Goal: Information Seeking & Learning: Find specific fact

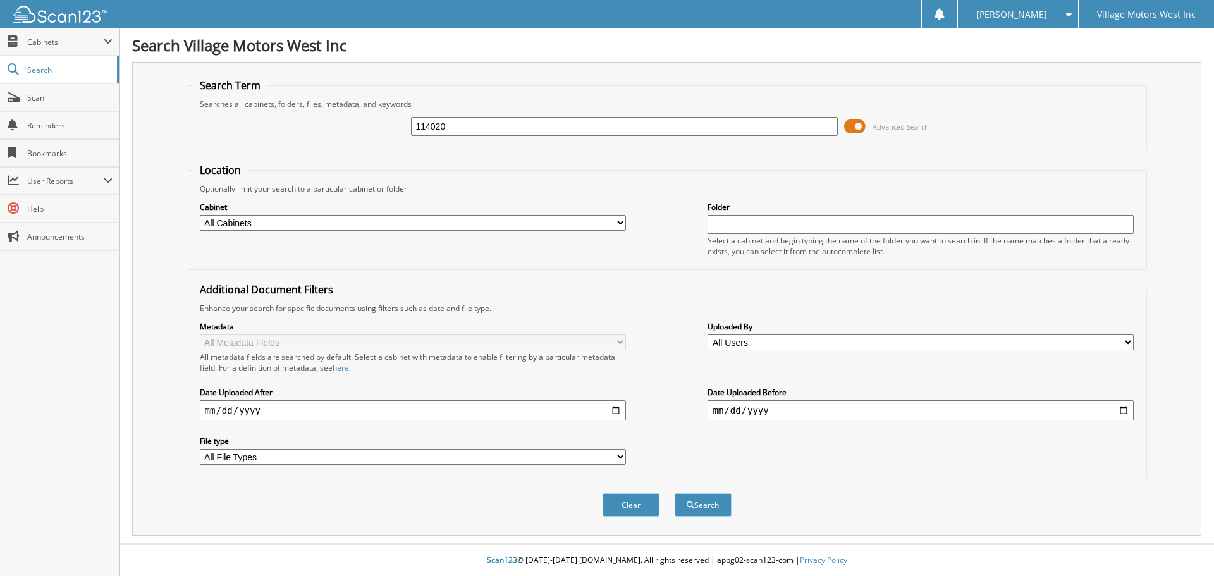
type input "114020"
click at [675, 493] on button "Search" at bounding box center [703, 504] width 57 height 23
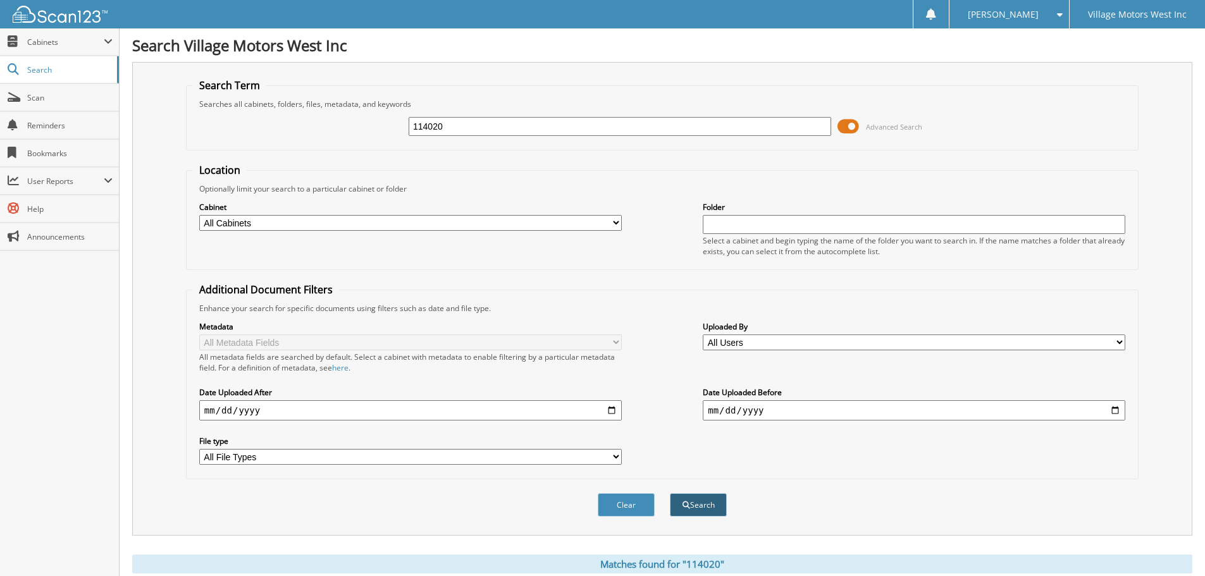
click at [682, 500] on button "Search" at bounding box center [698, 504] width 57 height 23
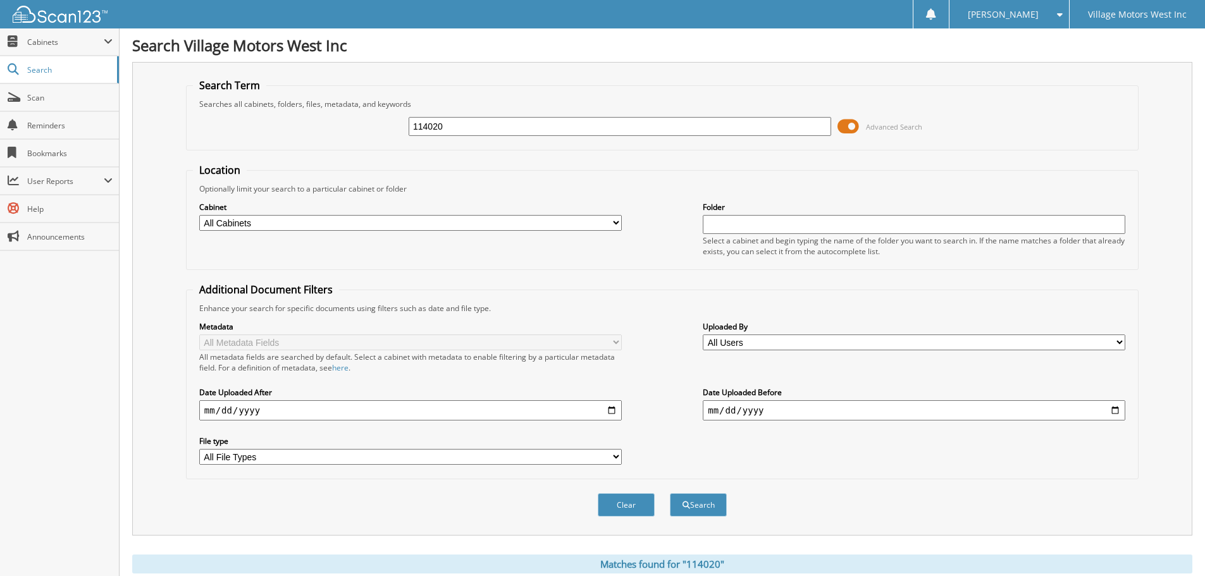
click at [493, 130] on input "114020" at bounding box center [620, 126] width 423 height 19
type input "1"
paste input "1C4PJMDS2FW688331"
type input "1C4PJMDS2FW688331"
click at [696, 499] on button "Search" at bounding box center [698, 504] width 57 height 23
